Goal: Information Seeking & Learning: Learn about a topic

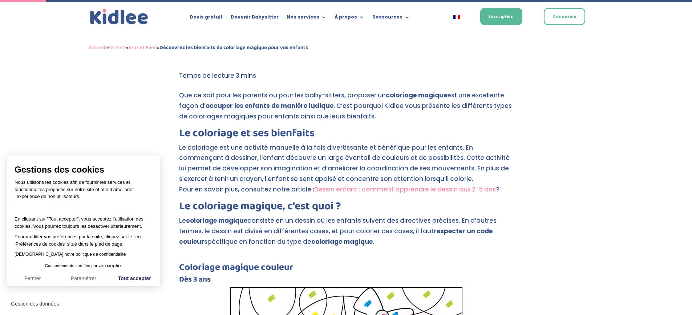
scroll to position [174, 0]
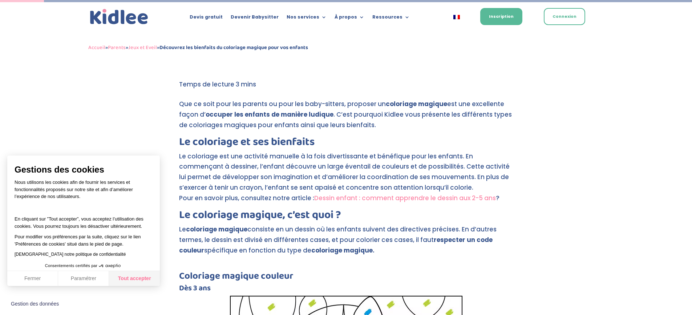
click at [145, 281] on button "Tout accepter" at bounding box center [134, 278] width 51 height 15
checkbox input "true"
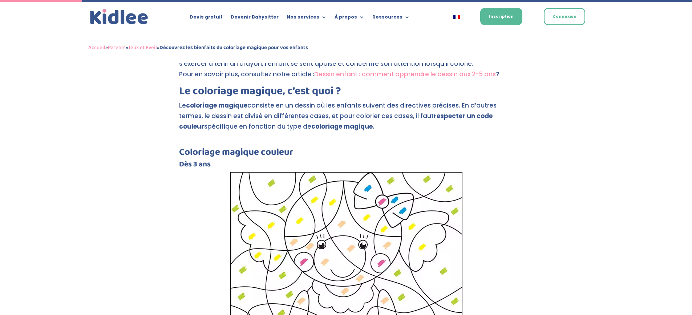
scroll to position [339, 0]
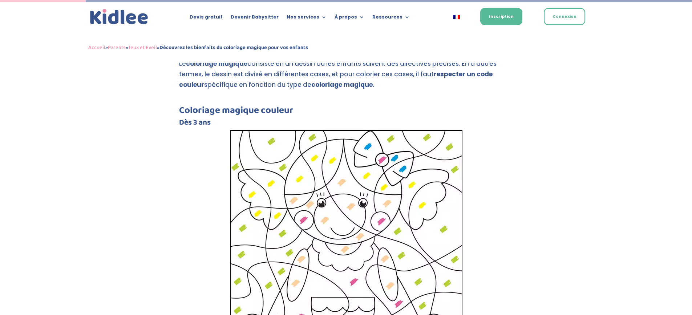
click at [296, 240] on img at bounding box center [346, 254] width 233 height 249
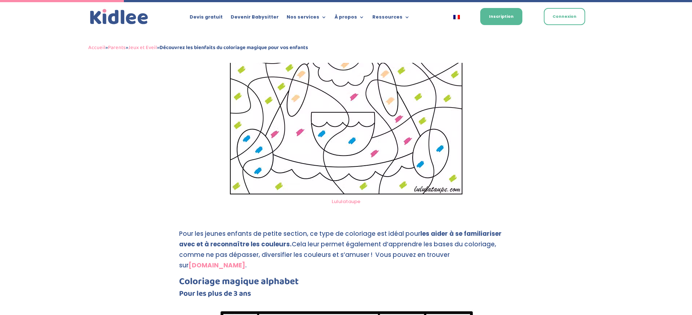
scroll to position [550, 0]
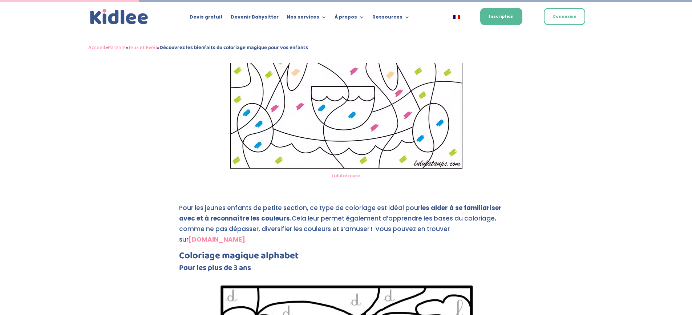
click at [341, 177] on link "Lululataupe" at bounding box center [346, 175] width 29 height 7
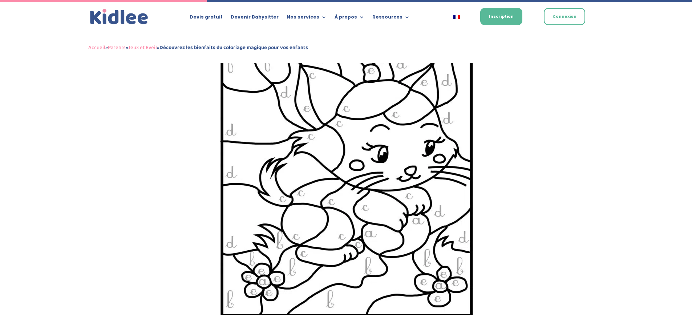
scroll to position [852, 0]
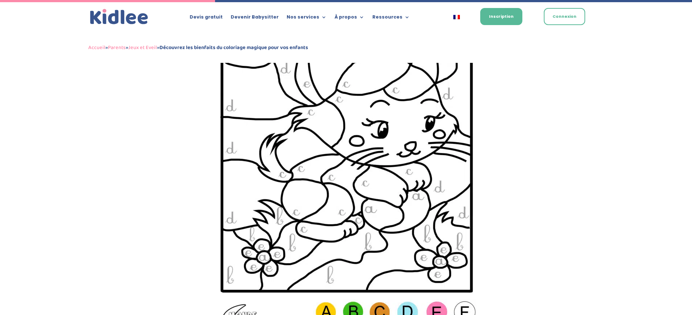
click at [277, 210] on img at bounding box center [346, 160] width 263 height 372
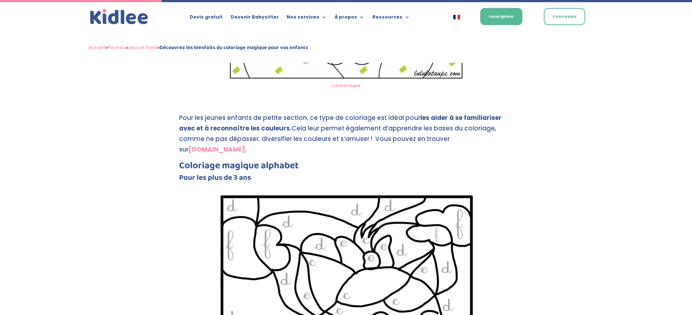
scroll to position [640, 0]
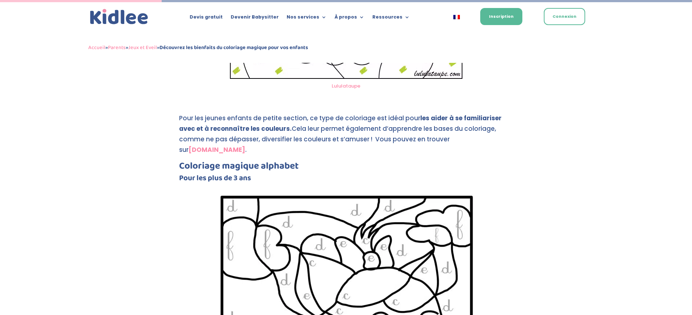
click at [245, 145] on strong "[DOMAIN_NAME]" at bounding box center [217, 149] width 57 height 9
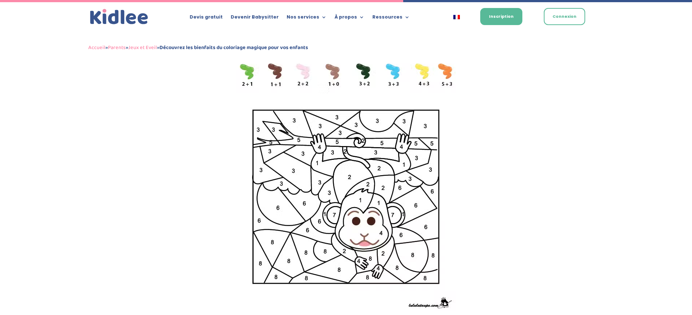
scroll to position [1587, 0]
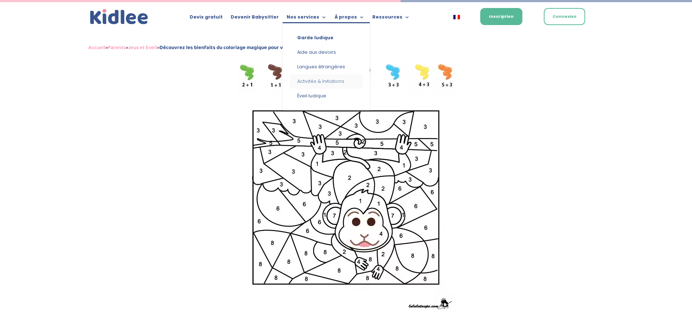
click at [304, 80] on link "Activités & Initiations" at bounding box center [326, 81] width 73 height 15
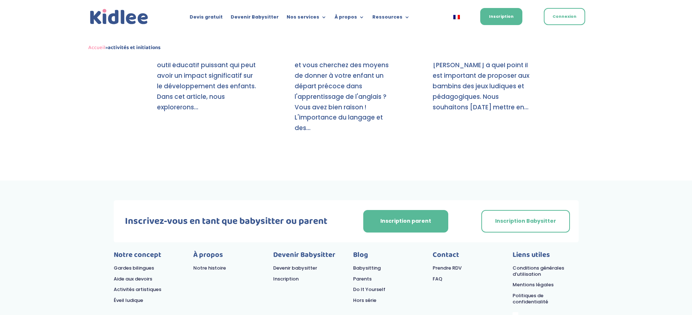
scroll to position [979, 0]
